Goal: Information Seeking & Learning: Learn about a topic

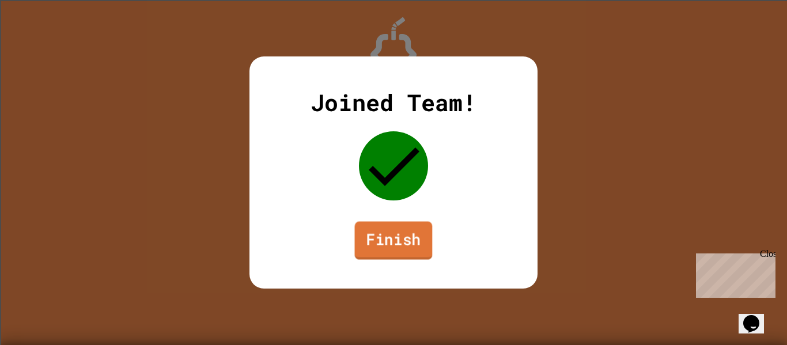
click at [405, 248] on link "Finish" at bounding box center [394, 241] width 78 height 38
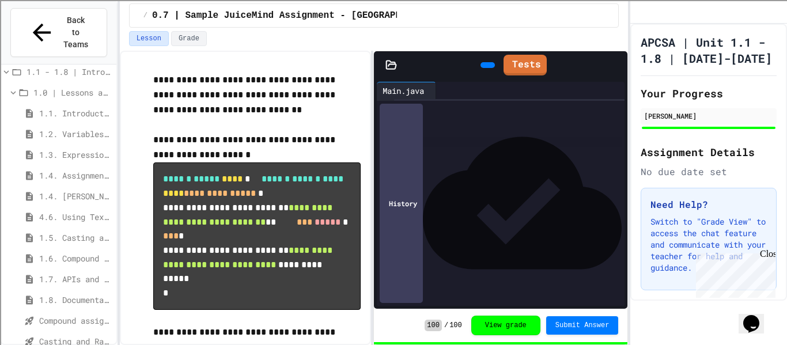
scroll to position [62, 0]
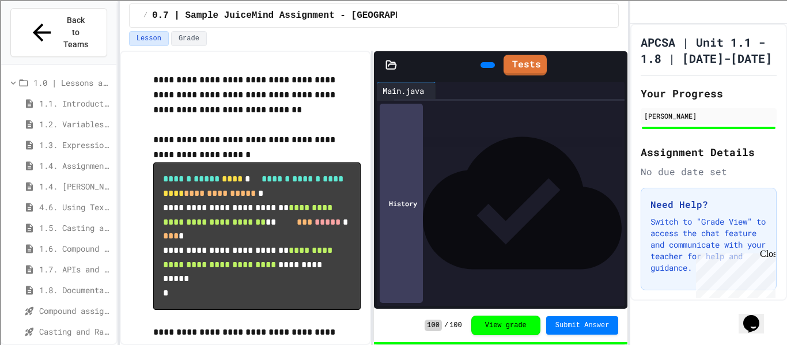
click at [70, 157] on div "1.4. Assignment and Input" at bounding box center [58, 165] width 115 height 17
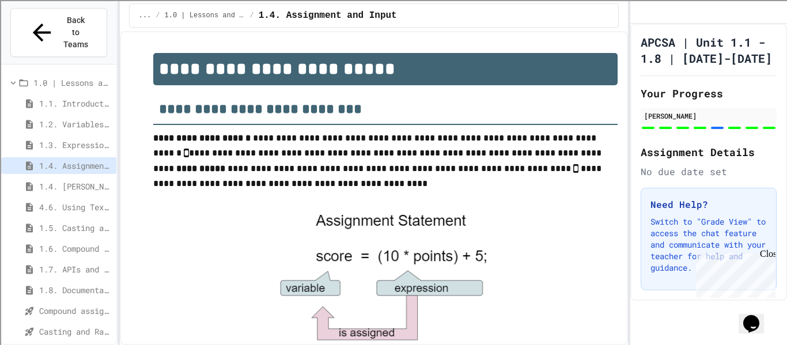
click at [55, 201] on span "4.6. Using Text Files" at bounding box center [75, 207] width 73 height 12
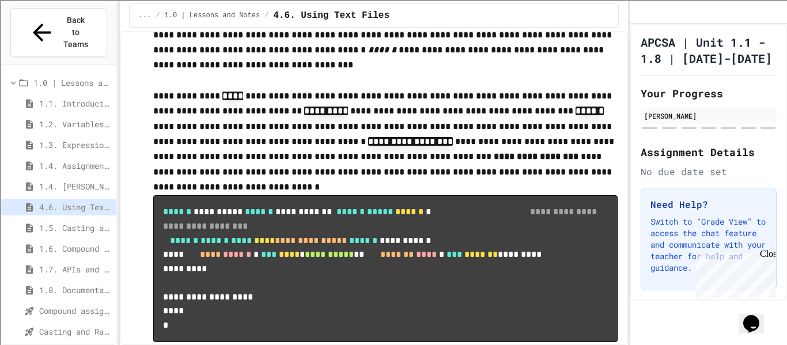
scroll to position [637, 0]
